Goal: Obtain resource: Download file/media

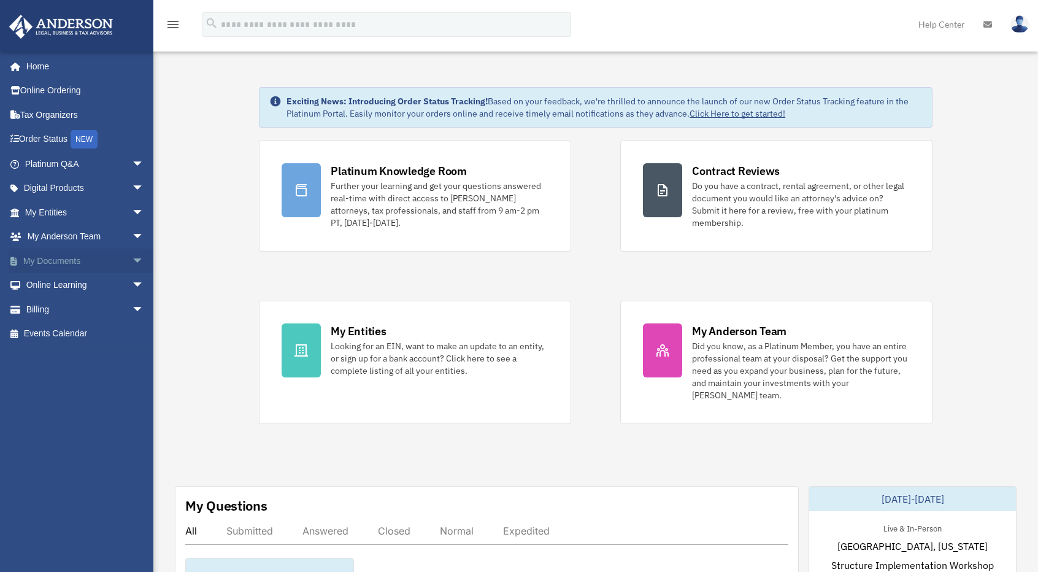
click at [86, 259] on link "My Documents arrow_drop_down" at bounding box center [86, 261] width 154 height 25
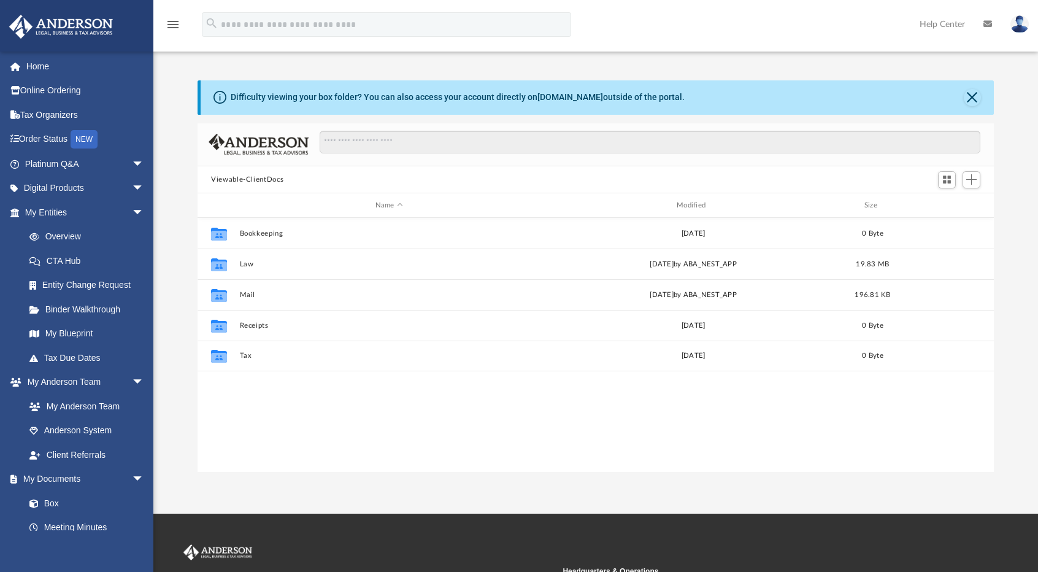
scroll to position [269, 787]
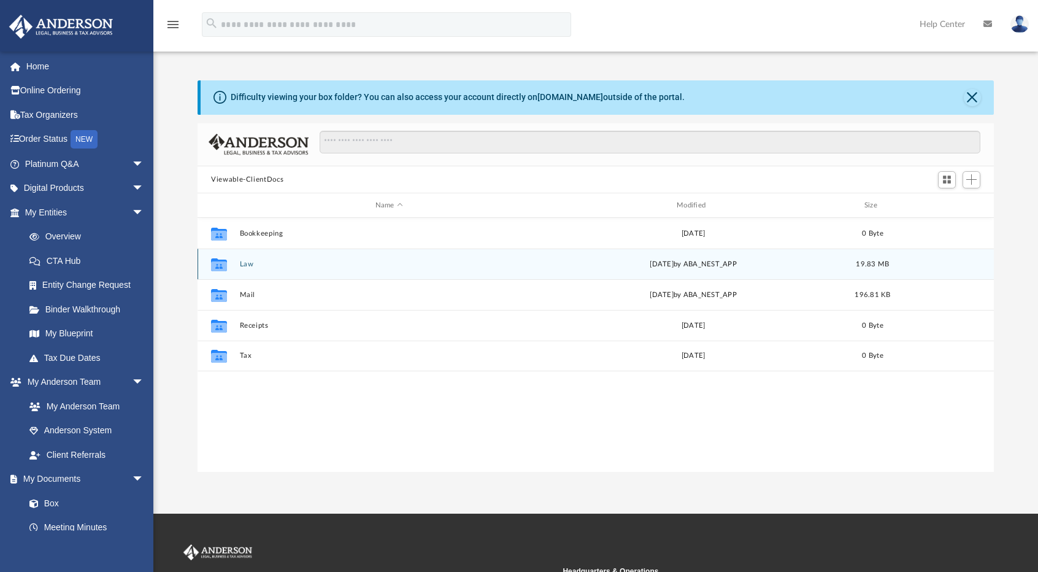
click at [248, 266] on button "Law" at bounding box center [389, 264] width 299 height 8
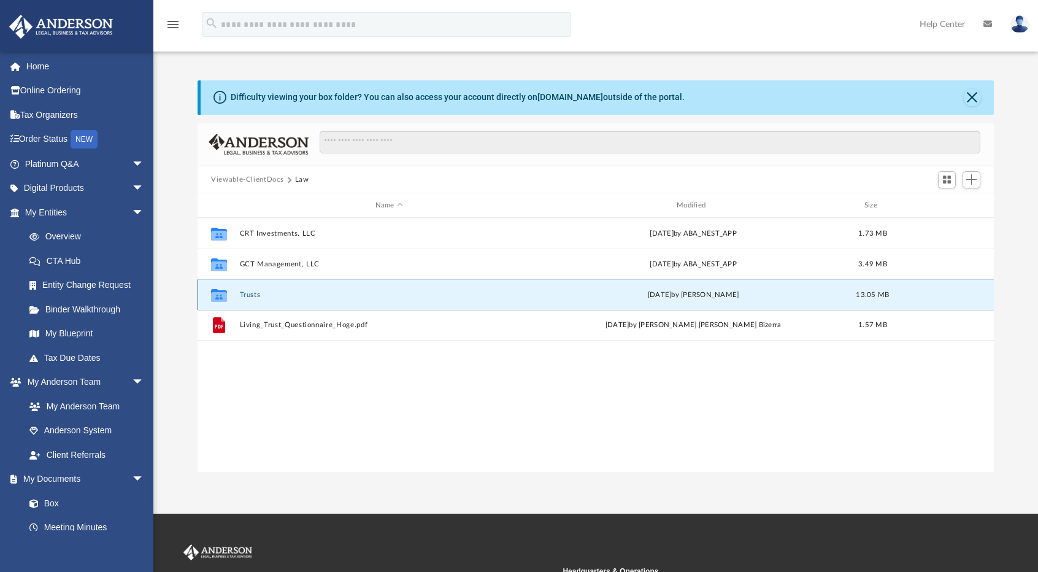
click at [254, 292] on button "Trusts" at bounding box center [389, 295] width 299 height 8
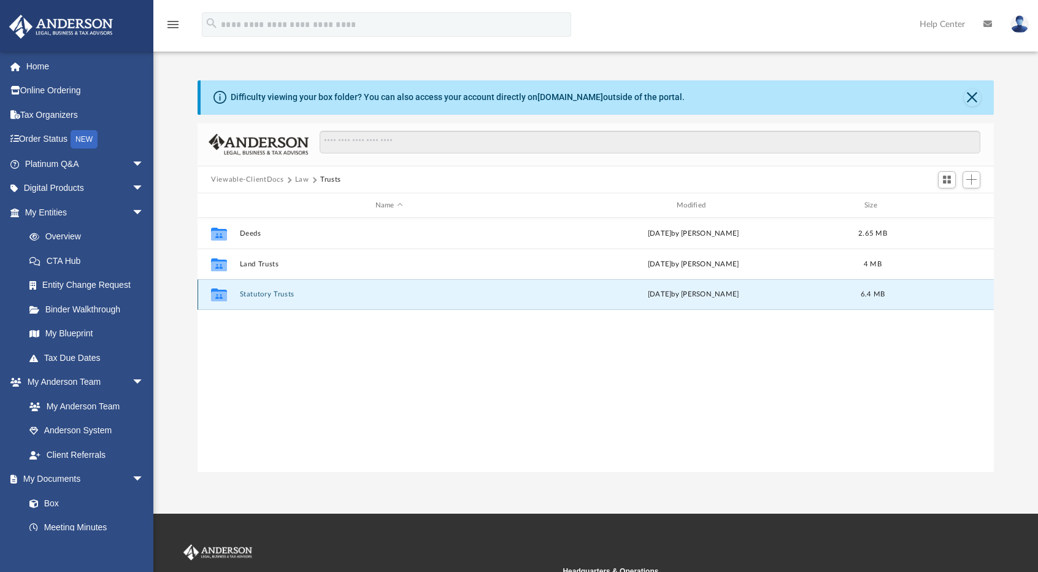
click at [254, 298] on button "Statutory Trusts" at bounding box center [389, 295] width 299 height 8
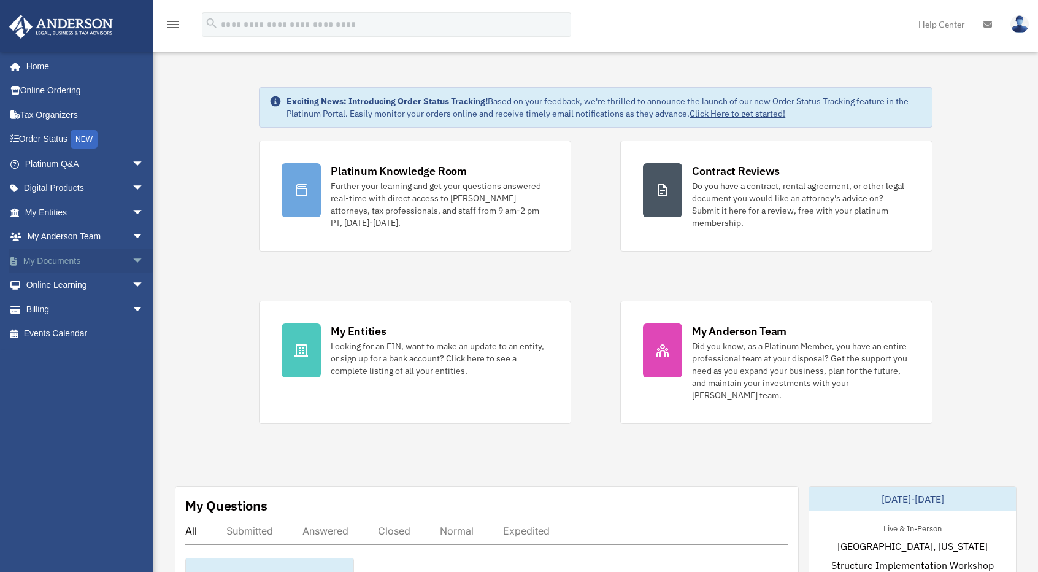
click at [65, 251] on link "My Documents arrow_drop_down" at bounding box center [86, 261] width 154 height 25
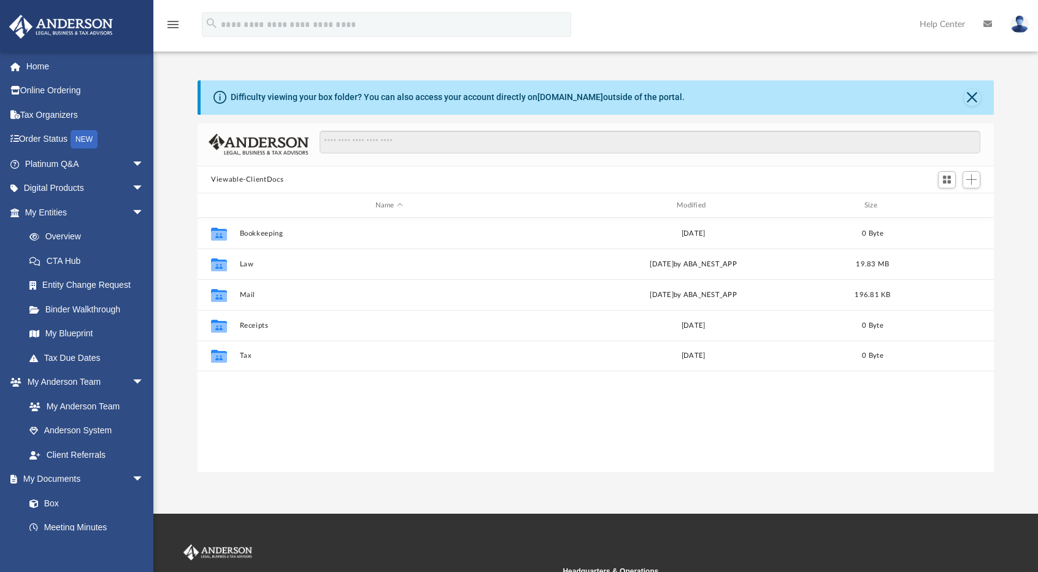
scroll to position [269, 787]
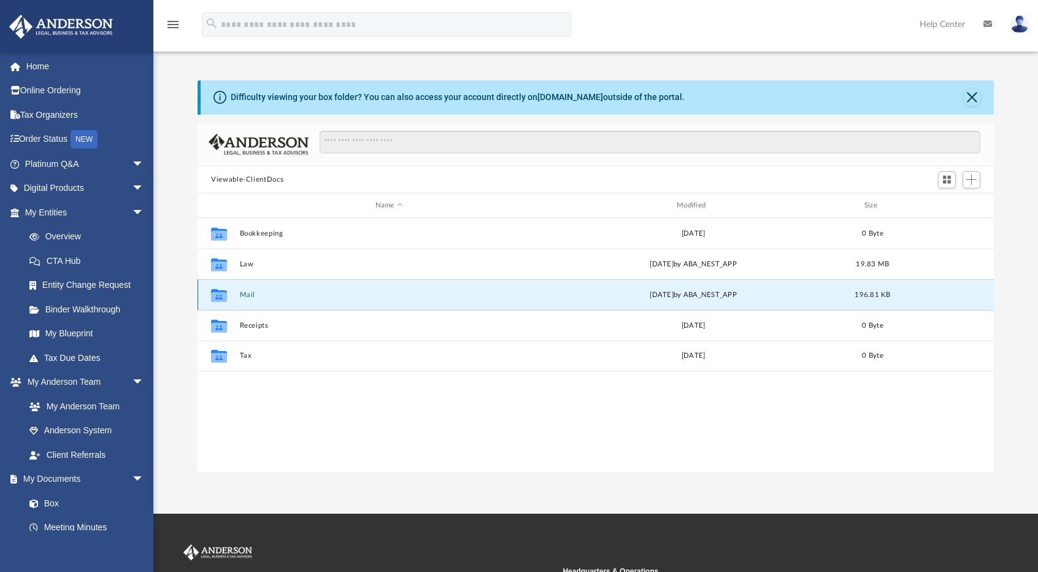
click at [245, 296] on button "Mail" at bounding box center [389, 295] width 299 height 8
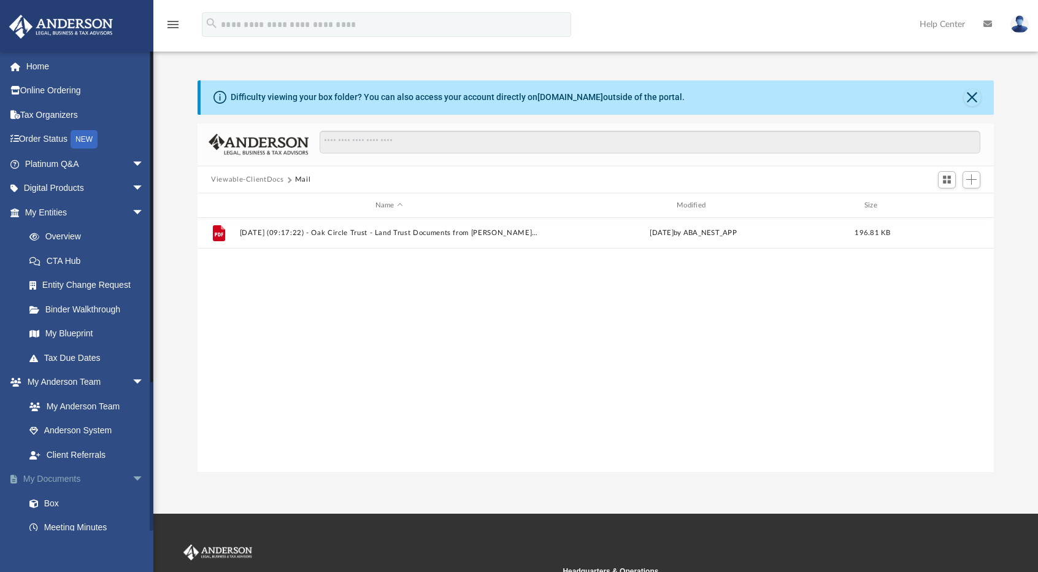
click at [75, 474] on link "My Documents arrow_drop_down" at bounding box center [86, 479] width 154 height 25
click at [68, 477] on link "My Documents arrow_drop_down" at bounding box center [86, 479] width 154 height 25
click at [53, 503] on link "Box" at bounding box center [89, 503] width 145 height 25
click at [132, 478] on span "arrow_drop_down" at bounding box center [144, 479] width 25 height 25
click at [42, 474] on link "My Documents arrow_drop_up" at bounding box center [86, 479] width 154 height 25
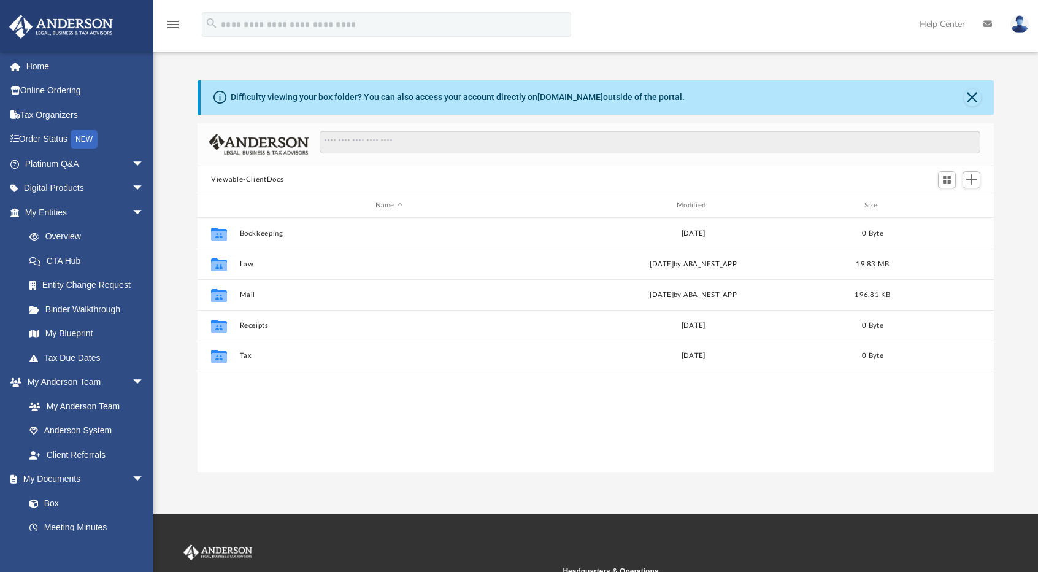
scroll to position [269, 787]
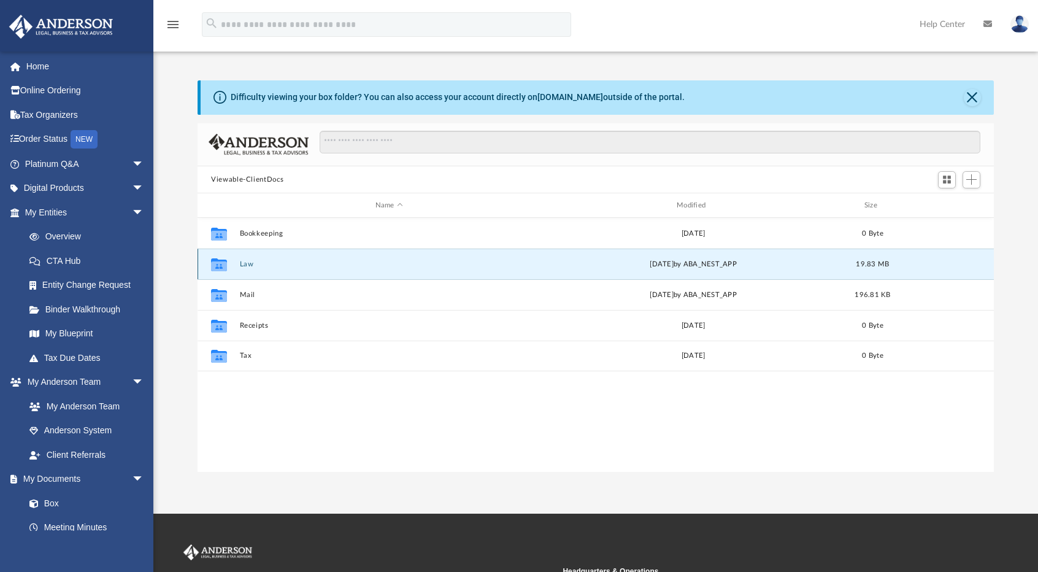
click at [253, 263] on button "Law" at bounding box center [389, 264] width 299 height 8
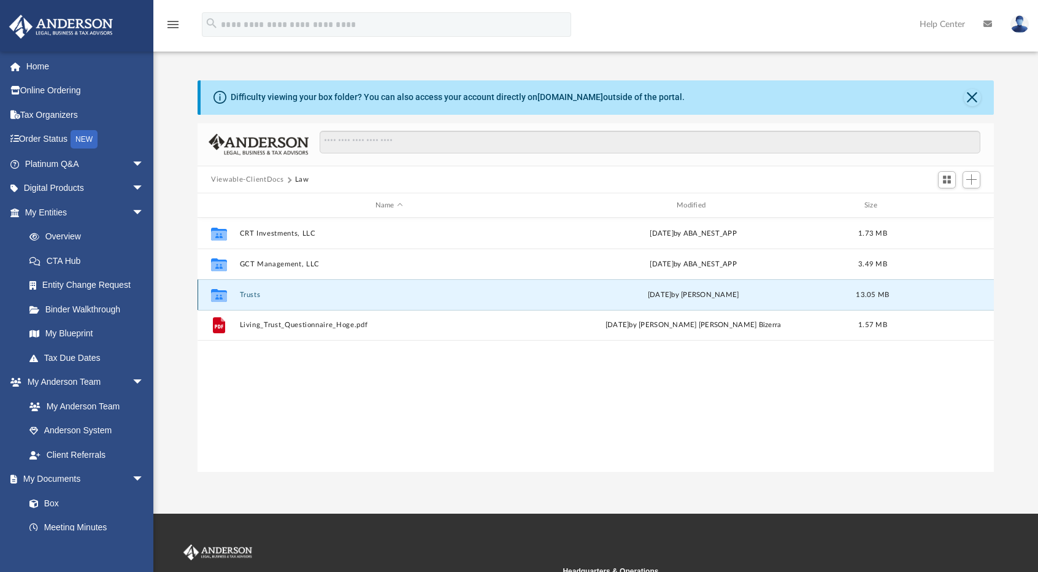
click at [257, 294] on button "Trusts" at bounding box center [389, 295] width 299 height 8
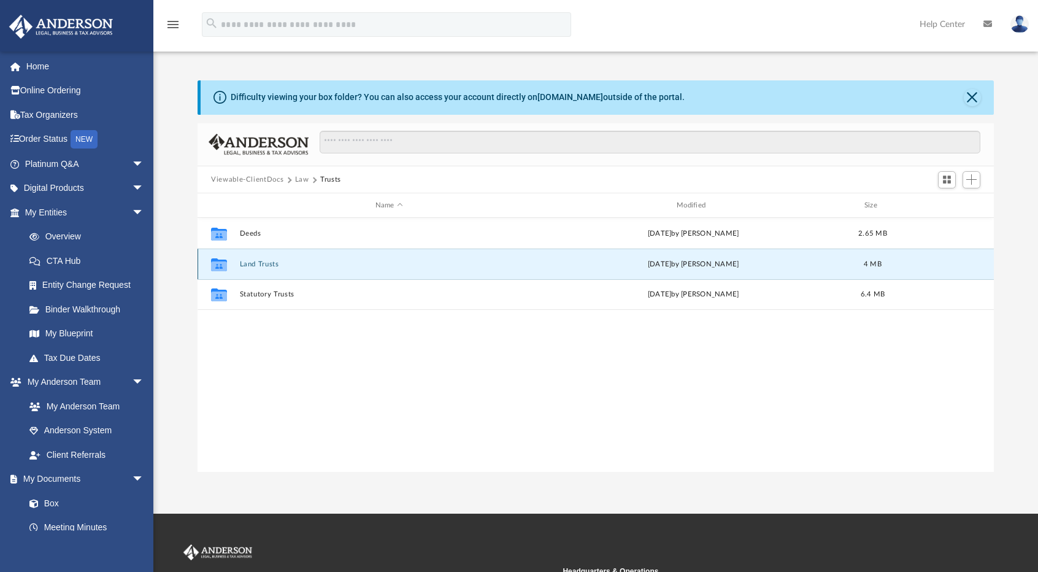
click at [257, 262] on button "Land Trusts" at bounding box center [389, 264] width 299 height 8
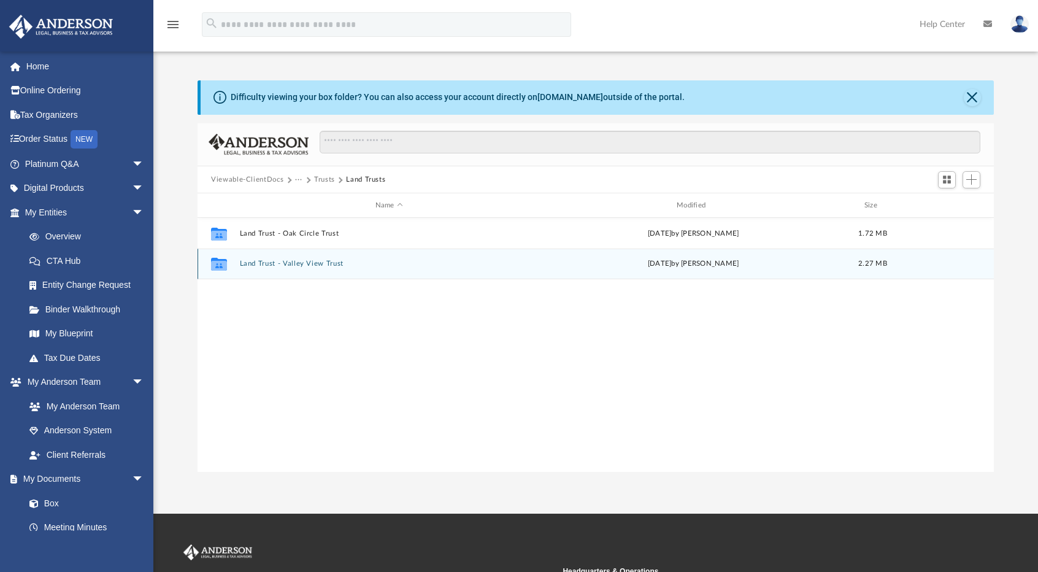
click at [277, 265] on button "Land Trust - Valley View Trust" at bounding box center [389, 264] width 299 height 8
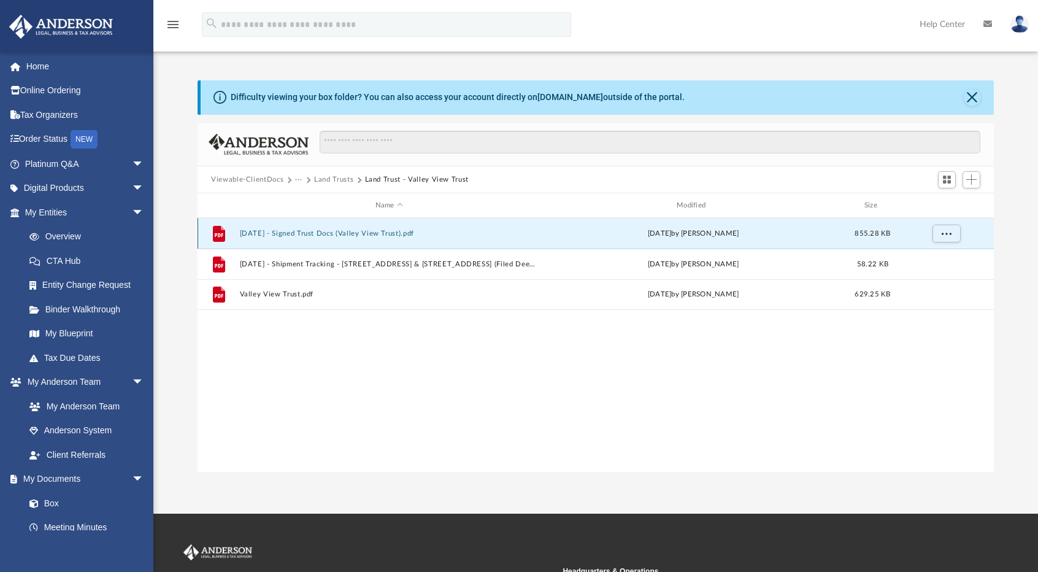
click at [301, 233] on button "[DATE] - Signed Trust Docs (Valley View Trust).pdf" at bounding box center [389, 234] width 299 height 8
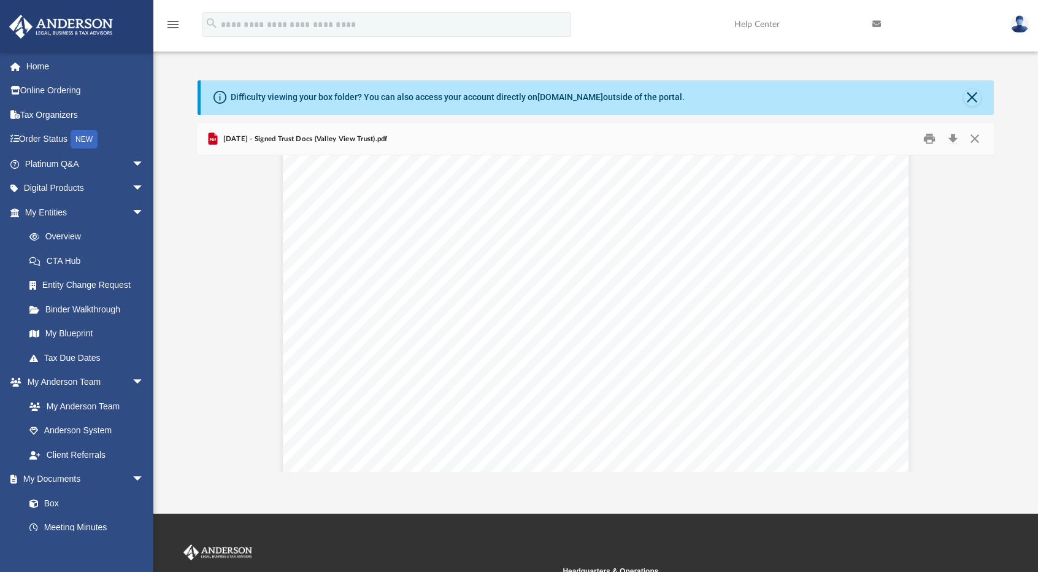
scroll to position [2730, 0]
